Goal: Task Accomplishment & Management: Complete application form

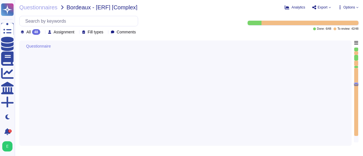
type textarea "Loremip Dolors ame co adipi elitseddo eiusmo t'incididuntutlabo et do magnaali …"
type textarea "La politique de gestion des mots de passe des comptes standards du Prestataire …"
type textarea "La politique de gestion des mots de passe des comptes à privilège d'Edenred Fra…"
type textarea "Oui, chez Edenred France, les actions sur les ressources sont effectivement tra…"
type textarea "Edenred France dispose d'une Politique de Sécurité du Système d'Information (PS…"
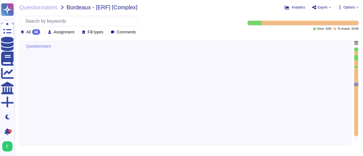
scroll to position [0, 0]
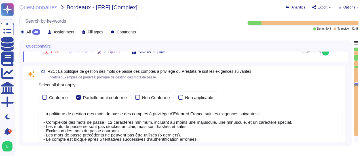
click at [287, 73] on div "21 R21 : La politique de gestion des mots de passe des comptes à privilège du P…" at bounding box center [190, 74] width 303 height 10
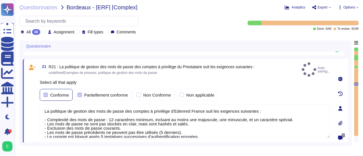
click at [46, 93] on div at bounding box center [45, 95] width 5 height 5
click at [80, 93] on div at bounding box center [79, 95] width 5 height 5
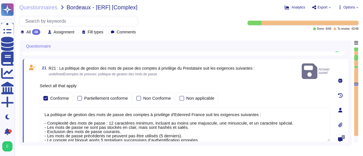
click at [64, 108] on textarea "La politique de gestion des mots de passe des comptes à privilège d'Edenred Fra…" at bounding box center [185, 125] width 291 height 34
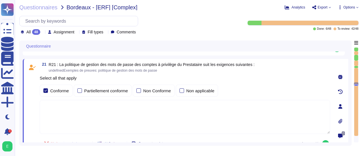
paste textarea "La configuration des mots de passe recommandée par [PERSON_NAME] pour tous les …"
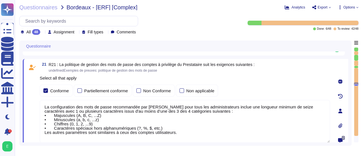
click at [175, 133] on textarea "La configuration des mots de passe recommandée par [PERSON_NAME] pour tous les …" at bounding box center [185, 121] width 291 height 43
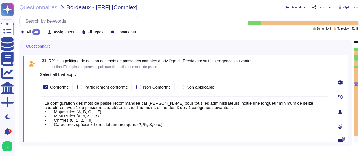
click at [293, 104] on textarea "La configuration des mots de passe recommandée par [PERSON_NAME] pour tous les …" at bounding box center [185, 117] width 291 height 43
type textarea "La configuration des mots de passe recommandée par [PERSON_NAME] pour tous les …"
click at [351, 80] on div "Questionnaire 20 R20 : La politique de gestion des mots de passe des comptes st…" at bounding box center [185, 94] width 333 height 106
click at [349, 82] on div "Questionnaire 20 R20 : La politique de gestion des mots de passe des comptes st…" at bounding box center [185, 94] width 333 height 106
click at [334, 89] on div "0" at bounding box center [341, 112] width 16 height 107
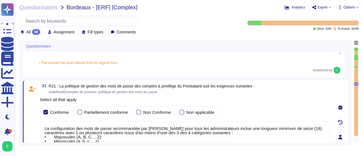
type textarea "Loremip Dolors ame co adipi elitseddo eiusmo t'incididuntutlabo et do magnaali …"
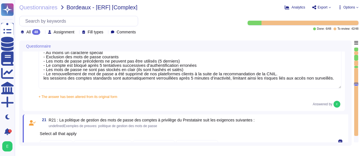
scroll to position [1952, 0]
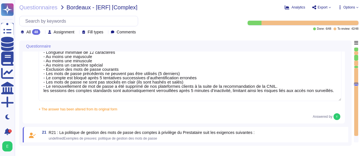
click at [277, 87] on textarea "La politique de gestion des mots de passe des comptes standards du Prestataire …" at bounding box center [190, 69] width 303 height 64
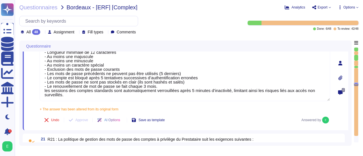
type textarea "La politique de gestion des mots de passe des comptes standards du Prestataire …"
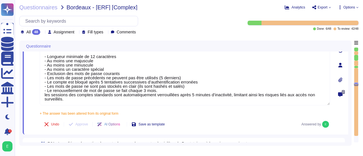
click at [345, 109] on div "0" at bounding box center [341, 65] width 16 height 132
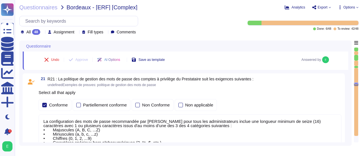
type textarea "Edenred France dispose d'une Politique de Sécurité du Système d'Information (PS…"
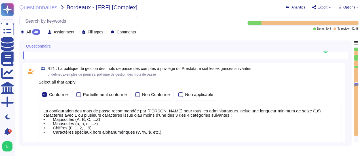
scroll to position [2031, 0]
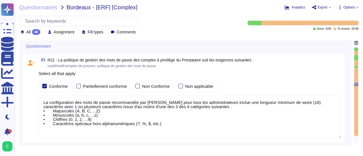
click at [46, 128] on textarea "La configuration des mots de passe recommandée par [PERSON_NAME] pour tous les …" at bounding box center [190, 117] width 303 height 43
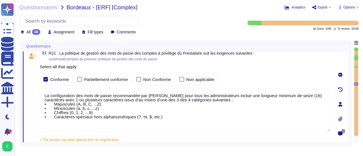
paste textarea ". Les mots de passes des administrateurs sont gérés par le bastion d’administra…"
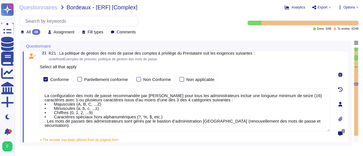
click at [47, 123] on textarea "La configuration des mots de passe recommandée par [PERSON_NAME] pour tous les …" at bounding box center [185, 110] width 291 height 43
click at [316, 119] on textarea "La configuration des mots de passe recommandée par [PERSON_NAME] pour tous les …" at bounding box center [185, 110] width 291 height 43
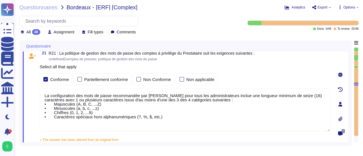
paste textarea "Les autres paramètres sont similaires à ceux des comptes utilisateurs."
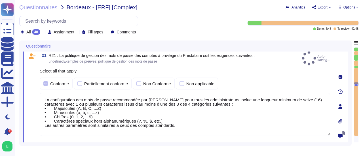
type textarea "La configuration des mots de passe recommandée par [PERSON_NAME] pour tous les …"
click at [333, 122] on div "0" at bounding box center [341, 106] width 16 height 111
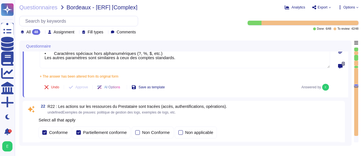
type textarea "Edenred France prend en charge la suppression sécurisée des données archivées e…"
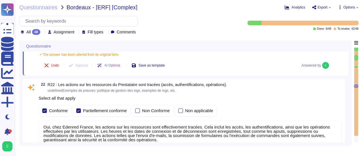
scroll to position [2122, 0]
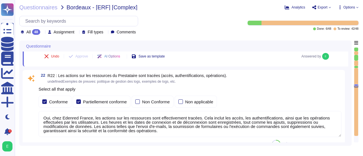
click at [349, 130] on div "Questionnaire 20 R20 : La politique de gestion des mots de passe des comptes st…" at bounding box center [185, 94] width 333 height 106
click at [332, 125] on textarea "Oui, chez Edenred France, les actions sur les ressources sont effectivement tra…" at bounding box center [190, 124] width 303 height 26
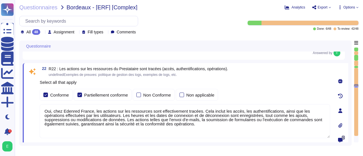
click at [332, 125] on div "22 R22 : Les actions sur les ressources du Prestataire sont tracées (accès, aut…" at bounding box center [186, 110] width 326 height 95
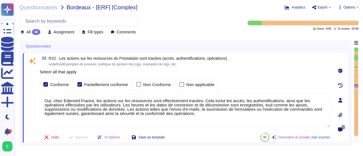
scroll to position [2133, 0]
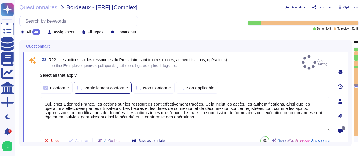
click at [80, 86] on div at bounding box center [79, 88] width 5 height 5
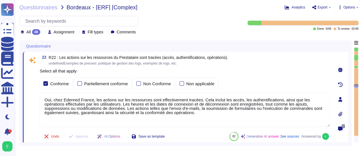
click at [349, 116] on div "Questionnaire 20 R20 : La politique de gestion des mots de passe des comptes st…" at bounding box center [185, 94] width 333 height 106
click at [349, 110] on div "Questionnaire 20 R20 : La politique de gestion des mots de passe des comptes st…" at bounding box center [185, 94] width 333 height 106
click at [336, 111] on div at bounding box center [340, 114] width 11 height 11
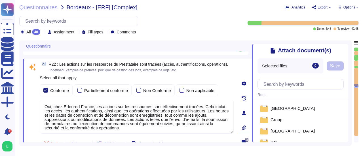
click at [345, 47] on icon at bounding box center [345, 47] width 0 height 0
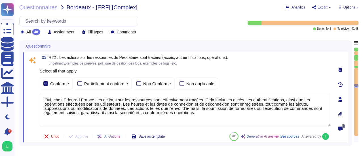
click at [350, 112] on div "Questionnaire 20 R20 : La politique de gestion des mots de passe des comptes st…" at bounding box center [185, 94] width 333 height 106
click at [334, 114] on div "0" at bounding box center [341, 99] width 16 height 88
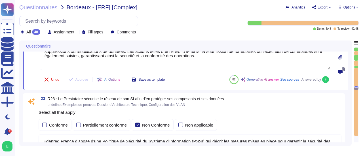
type textarea "Voir le diagramme d'architecture de la solution."
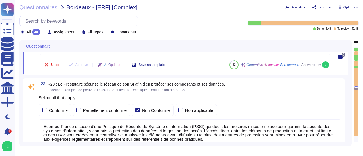
scroll to position [2213, 0]
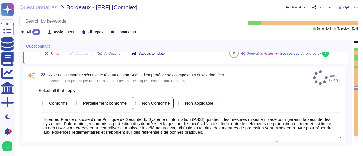
click at [138, 101] on div at bounding box center [137, 103] width 5 height 5
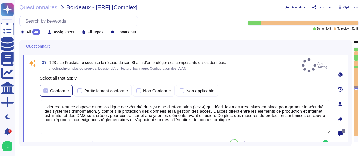
click at [46, 89] on div at bounding box center [45, 91] width 5 height 5
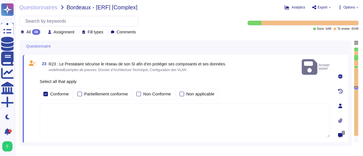
click at [66, 104] on textarea at bounding box center [185, 121] width 291 height 34
paste textarea "Loremip Dolors ame co adipi eli seddoeiusmod temporinc utlabo etd mag aliquaeni…"
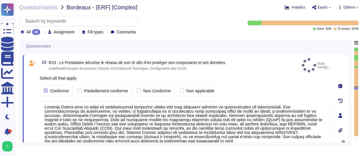
type textarea "Loremip Dolors ame co adipi eli seddoeiusmod temporinc utlabo etd mag aliquaeni…"
click at [351, 134] on div "Questionnaire 21 R21 : La politique de gestion des mots de passe des comptes à …" at bounding box center [185, 94] width 333 height 106
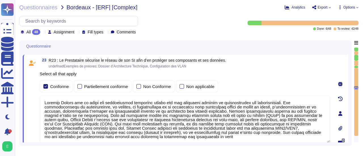
click at [345, 133] on div "0" at bounding box center [341, 113] width 16 height 111
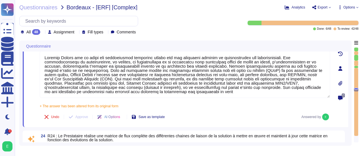
scroll to position [2258, 0]
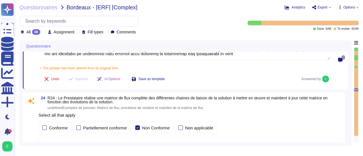
type textarea "Les flux nécessitant un niveau de sécurité renforcé chez Edenred France sont ch…"
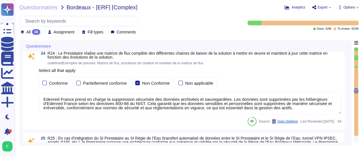
scroll to position [2338, 0]
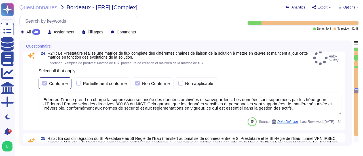
click at [44, 81] on div at bounding box center [44, 83] width 5 height 5
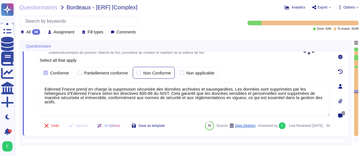
click at [138, 72] on div at bounding box center [139, 73] width 5 height 5
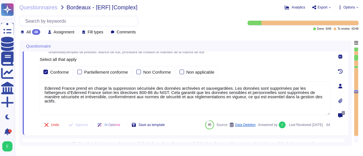
click at [301, 99] on textarea "Edenred France prend en charge la suppression sécurisée des données archivées e…" at bounding box center [185, 98] width 291 height 34
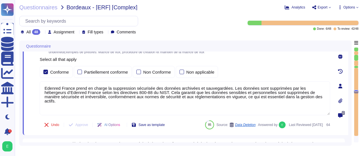
click at [292, 107] on textarea "Edenred France prend en charge la suppression sécurisée des données archivées e…" at bounding box center [185, 98] width 291 height 34
click at [307, 104] on textarea "Edenred France prend en charge la suppression sécurisée des données archivées e…" at bounding box center [185, 98] width 291 height 34
click at [333, 99] on div "0" at bounding box center [341, 86] width 16 height 92
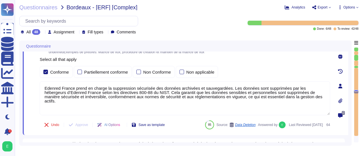
click at [330, 98] on textarea "Edenred France prend en charge la suppression sécurisée des données archivées e…" at bounding box center [185, 98] width 291 height 34
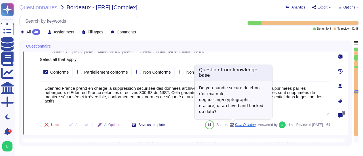
click at [240, 124] on span "Data Deletion" at bounding box center [245, 124] width 21 height 3
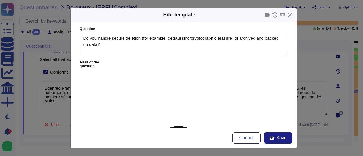
type textarea "Do you handle secure deletion (for example, degaussing/cryptographic erasure) o…"
click at [238, 143] on button "Cancel" at bounding box center [246, 138] width 28 height 11
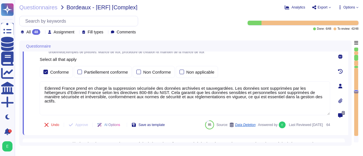
click at [303, 98] on textarea "Edenred France prend en charge la suppression sécurisée des données archivées e…" at bounding box center [185, 98] width 291 height 34
click at [342, 116] on icon at bounding box center [340, 116] width 5 height 5
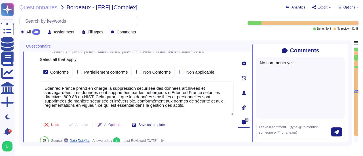
click at [345, 51] on icon at bounding box center [345, 51] width 0 height 0
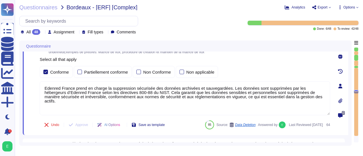
click at [297, 96] on textarea "Edenred France prend en charge la suppression sécurisée des données archivées e…" at bounding box center [185, 98] width 291 height 34
drag, startPoint x: 297, startPoint y: 96, endPoint x: 46, endPoint y: 87, distance: 251.6
click at [46, 87] on textarea "Edenred France prend en charge la suppression sécurisée des données archivées e…" at bounding box center [185, 98] width 291 height 34
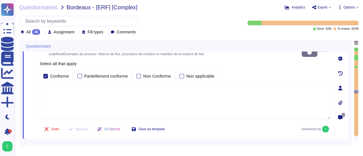
click at [56, 87] on textarea at bounding box center [185, 103] width 291 height 34
paste textarea "Edenred France établit et maintient une matrice de flux complète pour l’ensembl…"
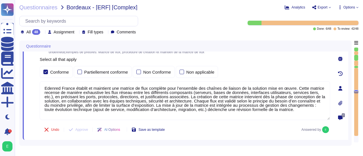
type textarea "Edenred France établit et maintient une matrice de flux complète pour l’ensembl…"
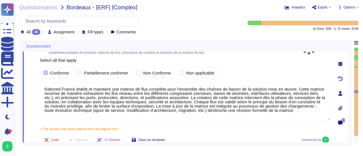
click at [350, 117] on div "Questionnaire 23 R23 : Le Prestataire sécurise le réseau de son SI afin d’en pr…" at bounding box center [185, 94] width 333 height 106
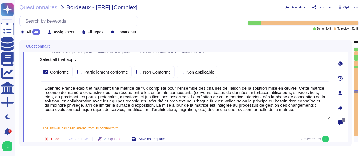
click at [336, 116] on div "0" at bounding box center [341, 93] width 16 height 106
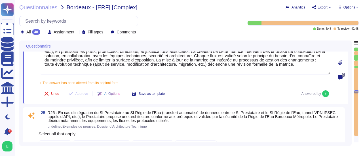
type textarea "Les accès au réseau du système d'information d'Edenred France sont tracés, incl…"
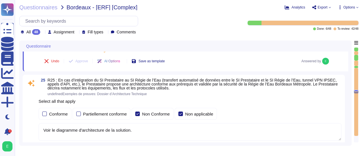
scroll to position [2417, 0]
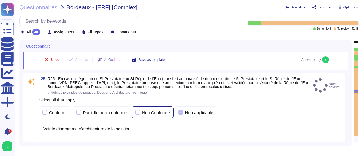
click at [138, 113] on div at bounding box center [137, 112] width 5 height 5
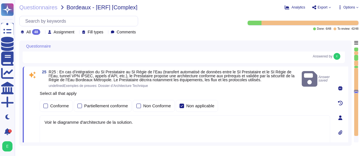
click at [136, 121] on textarea "Voir le diagramme d'architecture de la solution." at bounding box center [185, 133] width 291 height 34
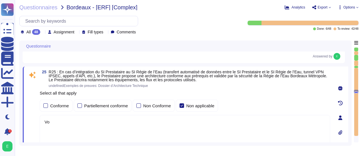
type textarea "V"
click at [83, 132] on textarea at bounding box center [185, 132] width 291 height 34
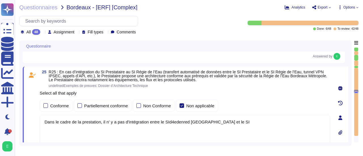
click at [171, 121] on textarea "Dans le cadre de la prestation, il n' y a pas d'intégration entre le SId4edenre…" at bounding box center [185, 132] width 291 height 34
click at [218, 120] on textarea "Dans le cadre de la prestation, il n' y a pas d'intégration entre le SI d'Edenr…" at bounding box center [185, 132] width 291 height 34
type textarea "Dans le cadre de la prestation, il n' y a pas d'intégration entre le SI d'Edenr…"
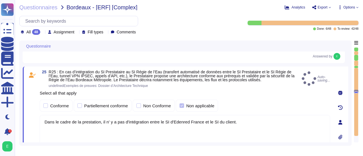
click at [334, 123] on div "0" at bounding box center [341, 122] width 16 height 105
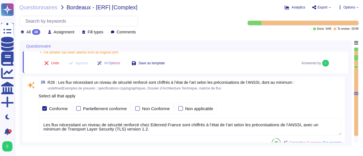
scroll to position [2519, 0]
type textarea "Edenred France propose des solutions de chiffrement des données en transit pour…"
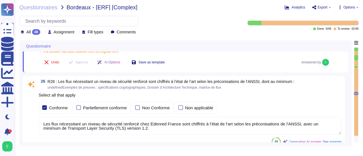
click at [145, 129] on textarea "Les flux nécessitant un niveau de sécurité renforcé chez Edenred France sont ch…" at bounding box center [190, 126] width 303 height 18
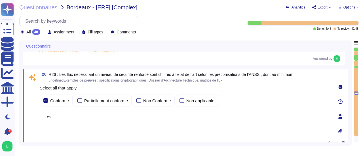
type textarea "L"
paste textarea "Edenred France applique un chiffrement à l’état de l’art pour tous les flux néc…"
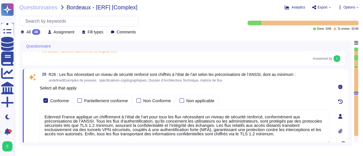
type textarea "Edenred France applique un chiffrement à l’état de l’art pour tous les flux néc…"
click at [43, 33] on icon at bounding box center [43, 33] width 0 height 0
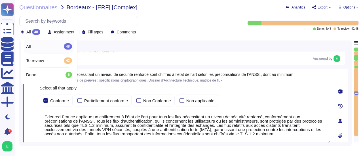
click at [43, 33] on icon at bounding box center [43, 33] width 0 height 0
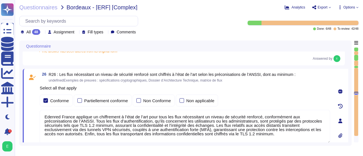
click at [347, 99] on div "0" at bounding box center [341, 121] width 16 height 98
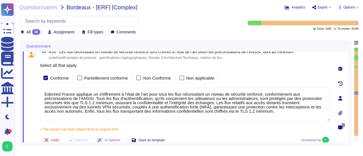
type textarea "Edenred France propose des solutions de chiffrement des données en transit pour…"
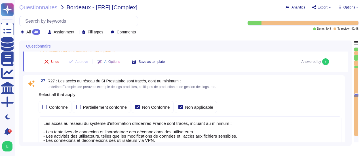
scroll to position [2622, 0]
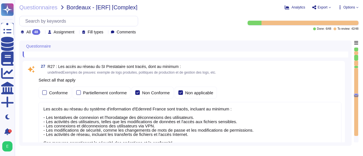
type textarea "Lore Ipsumdo Sitame, co adipiscing eli seddoeiusmod te in u'laboreetdolore magn…"
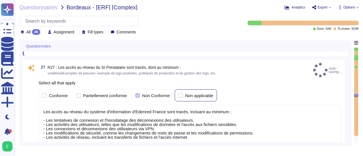
click at [180, 93] on div at bounding box center [181, 95] width 5 height 5
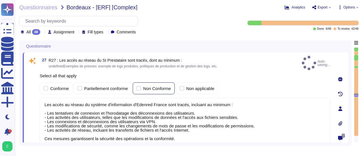
click at [139, 86] on div at bounding box center [139, 88] width 5 height 5
click at [47, 86] on div at bounding box center [45, 88] width 5 height 5
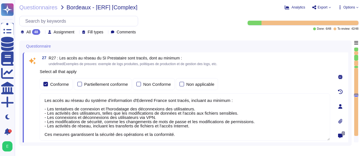
click at [177, 133] on textarea "Les accès au réseau du système d'information d'Edenred France sont tracés, incl…" at bounding box center [185, 117] width 291 height 47
paste textarea "Seuls les logs d’accès aux plateformes utilisateurs peuvent être fournis."
click at [47, 131] on textarea "Les accès au réseau du système d'information d'Edenred France sont tracés, incl…" at bounding box center [185, 117] width 291 height 47
click at [46, 129] on textarea "Les accès au réseau du système d'information d'Edenred France sont tracés, incl…" at bounding box center [185, 117] width 291 height 47
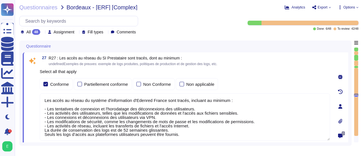
click at [176, 134] on textarea "Les accès au réseau du système d'information d'Edenred France sont tracés, incl…" at bounding box center [185, 117] width 291 height 47
click at [178, 135] on textarea "Les accès au réseau du système d'information d'Edenred France sont tracés, incl…" at bounding box center [185, 117] width 291 height 47
click at [214, 135] on textarea "Les accès au réseau du système d'information d'Edenred France sont tracés, incl…" at bounding box center [185, 117] width 291 height 47
click at [258, 134] on textarea "Les accès au réseau du système d'information d'Edenred France sont tracés, incl…" at bounding box center [185, 117] width 291 height 47
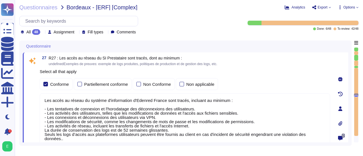
type textarea "Les accès au réseau du système d'information d'Edenred France sont tracés, incl…"
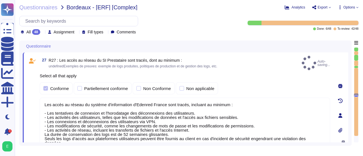
click at [333, 128] on div "0" at bounding box center [341, 115] width 16 height 119
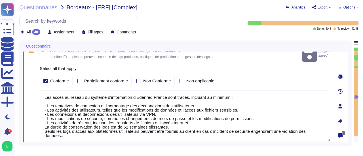
type textarea "Lore Ipsumdo Sitame, co adipiscing eli seddoeiusmod te in u'laboreetdolore magn…"
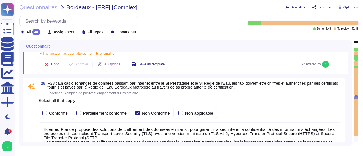
scroll to position [2735, 0]
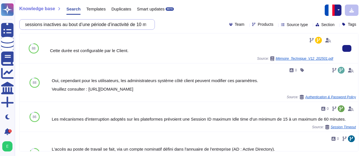
scroll to position [0, 119]
drag, startPoint x: 30, startPoint y: 25, endPoint x: 167, endPoint y: 38, distance: 138.0
click at [167, 38] on div "Knowledge base Search Templates Duplicates Smart updates BETA Le Prestataire su…" at bounding box center [189, 78] width 349 height 156
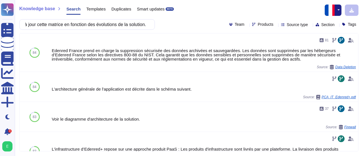
scroll to position [0, 0]
click at [276, 23] on div at bounding box center [276, 24] width 0 height 4
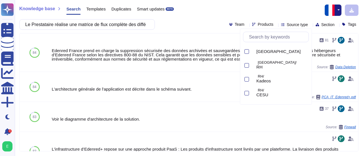
scroll to position [49, 0]
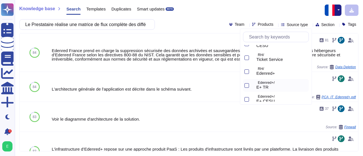
click at [247, 83] on div at bounding box center [246, 85] width 6 height 13
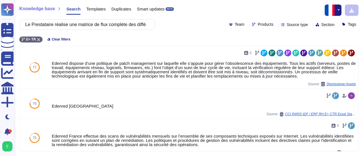
click at [193, 22] on div "Le Prestataire réalise une matrice de flux complète des différentes chaines de …" at bounding box center [188, 24] width 339 height 11
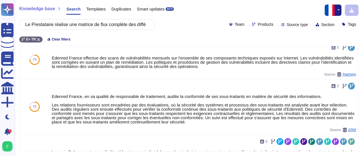
scroll to position [0, 0]
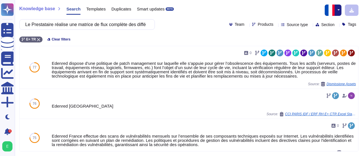
click at [310, 25] on icon at bounding box center [310, 25] width 0 height 0
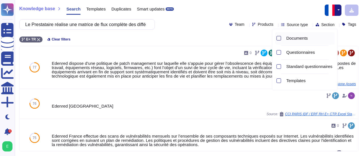
click at [279, 39] on div at bounding box center [279, 38] width 5 height 5
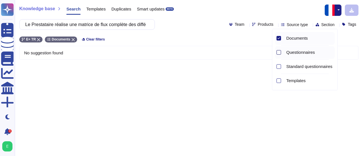
click at [278, 52] on div at bounding box center [279, 52] width 5 height 5
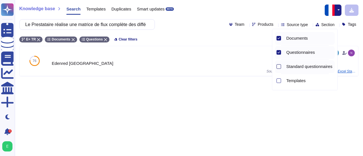
click at [277, 67] on div at bounding box center [279, 66] width 5 height 5
click at [277, 85] on div at bounding box center [278, 81] width 6 height 13
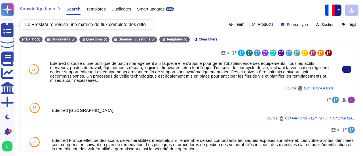
click at [228, 88] on div "Source: Dismissione Assets" at bounding box center [192, 88] width 284 height 5
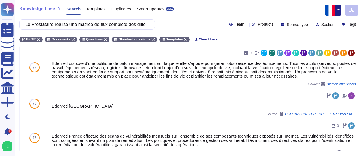
scroll to position [7, 0]
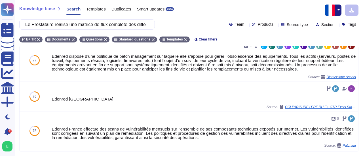
click at [276, 26] on div at bounding box center [276, 24] width 0 height 4
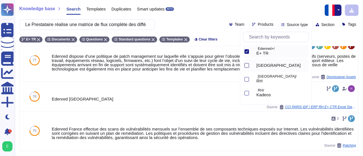
click at [247, 65] on div at bounding box center [247, 65] width 5 height 5
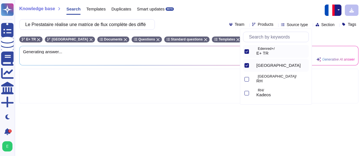
scroll to position [0, 0]
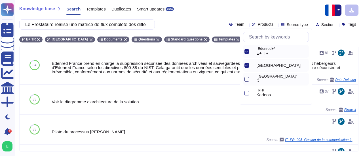
click at [248, 80] on div at bounding box center [247, 79] width 5 height 5
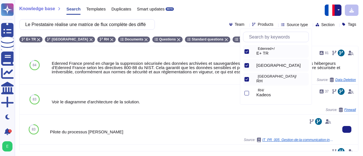
click at [163, 124] on div at bounding box center [192, 121] width 284 height 9
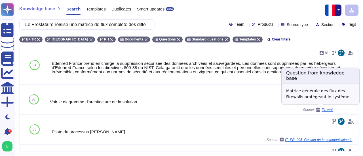
click at [326, 109] on span "Firewall" at bounding box center [328, 109] width 12 height 3
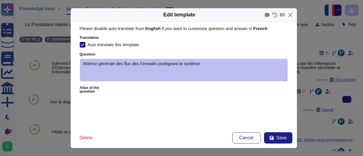
type textarea "Matrice générale des flux des Firewalls protégeant le système"
type textarea "Voir le diagramme d'architecture de la solution."
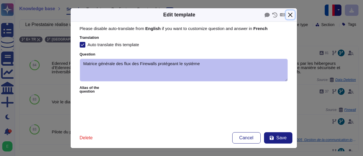
click at [289, 15] on button "Close" at bounding box center [290, 15] width 9 height 9
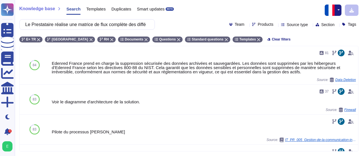
click at [339, 15] on button "button" at bounding box center [338, 10] width 7 height 11
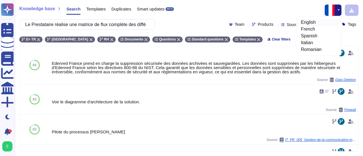
click at [307, 24] on link "English" at bounding box center [319, 22] width 45 height 7
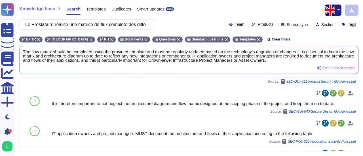
scroll to position [91, 0]
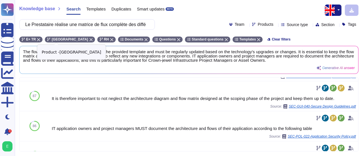
click at [89, 40] on icon at bounding box center [90, 39] width 3 height 3
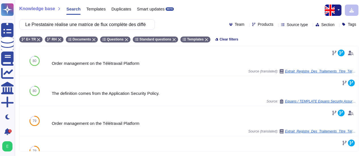
click at [264, 27] on div "Le Prestataire réalise une matrice de flux complète des différentes chaines de …" at bounding box center [188, 24] width 339 height 11
click at [276, 25] on icon at bounding box center [276, 25] width 0 height 0
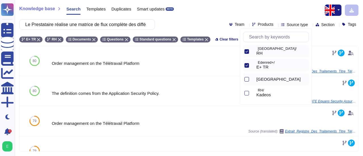
click at [245, 79] on div at bounding box center [247, 79] width 5 height 5
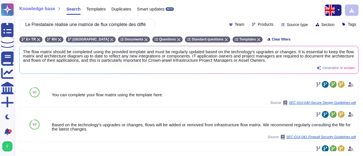
click at [359, 90] on div "Knowledge base Search Templates Duplicates Smart updates BETA Le Prestataire ré…" at bounding box center [189, 78] width 349 height 156
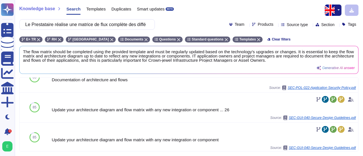
scroll to position [201, 0]
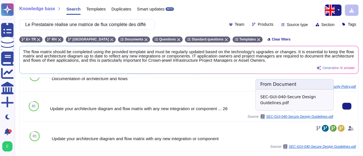
click at [269, 116] on span "SEC-GUI-040-Secure Design Guidelines.pdf" at bounding box center [299, 116] width 67 height 3
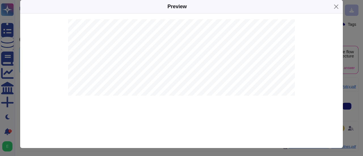
scroll to position [963, 0]
click at [332, 7] on button "Close" at bounding box center [336, 6] width 9 height 9
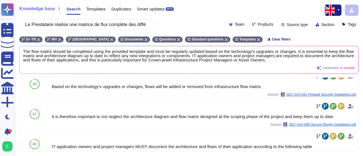
scroll to position [79, 0]
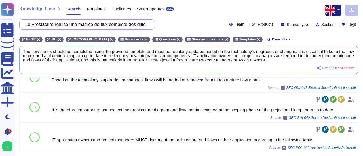
click at [142, 24] on input "Le Prestataire réalise une matrice de flux complète des différentes chaines de …" at bounding box center [85, 25] width 127 height 10
paste input "Le Prestataire décrit le processus de gestion des matrices de flux (création et…"
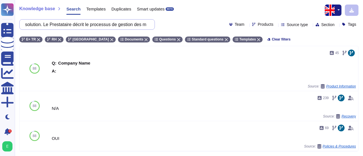
scroll to position [0, 362]
click at [54, 25] on input "Le Prestataire réalise une matrice de flux complète des différentes chaines de …" at bounding box center [85, 25] width 127 height 10
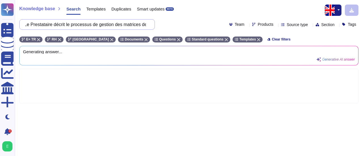
scroll to position [0, 318]
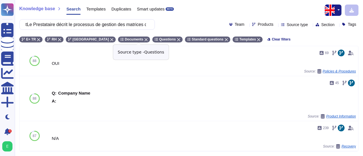
type input "Le Prestataire réalise une matrice de flux complète des différentes chaines de …"
click at [177, 39] on icon at bounding box center [178, 39] width 3 height 3
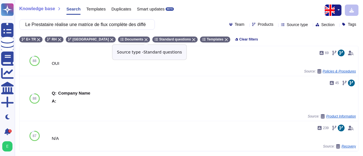
click at [192, 40] on icon at bounding box center [193, 39] width 3 height 3
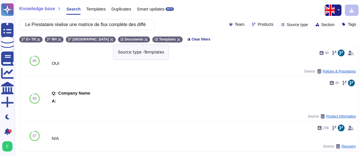
click at [177, 40] on icon at bounding box center [178, 39] width 3 height 3
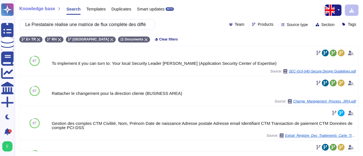
scroll to position [93, 0]
